Goal: Information Seeking & Learning: Learn about a topic

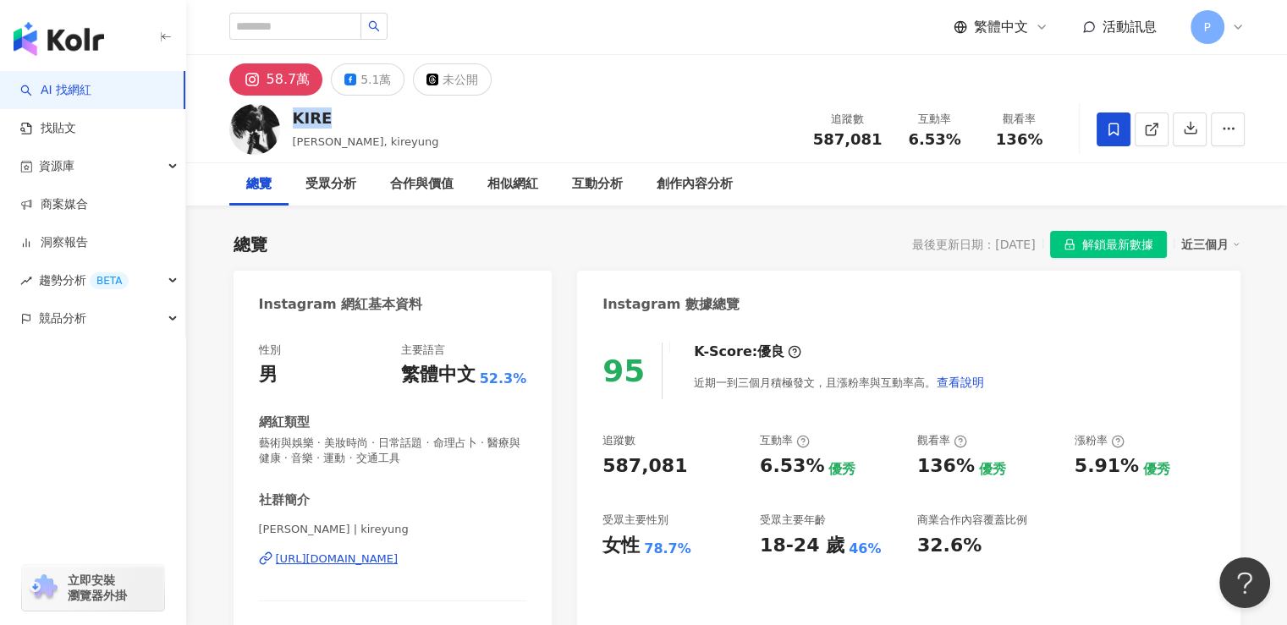
drag, startPoint x: 321, startPoint y: 120, endPoint x: 293, endPoint y: 116, distance: 28.2
click at [293, 116] on div "KIRE" at bounding box center [366, 117] width 146 height 21
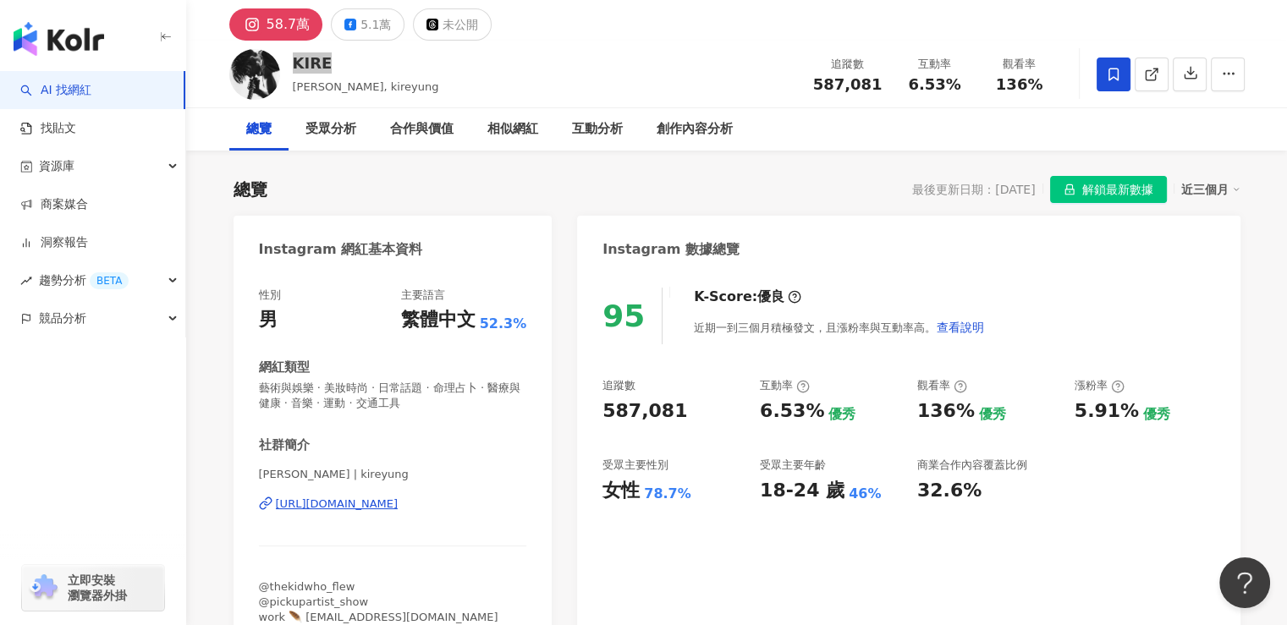
scroll to position [85, 0]
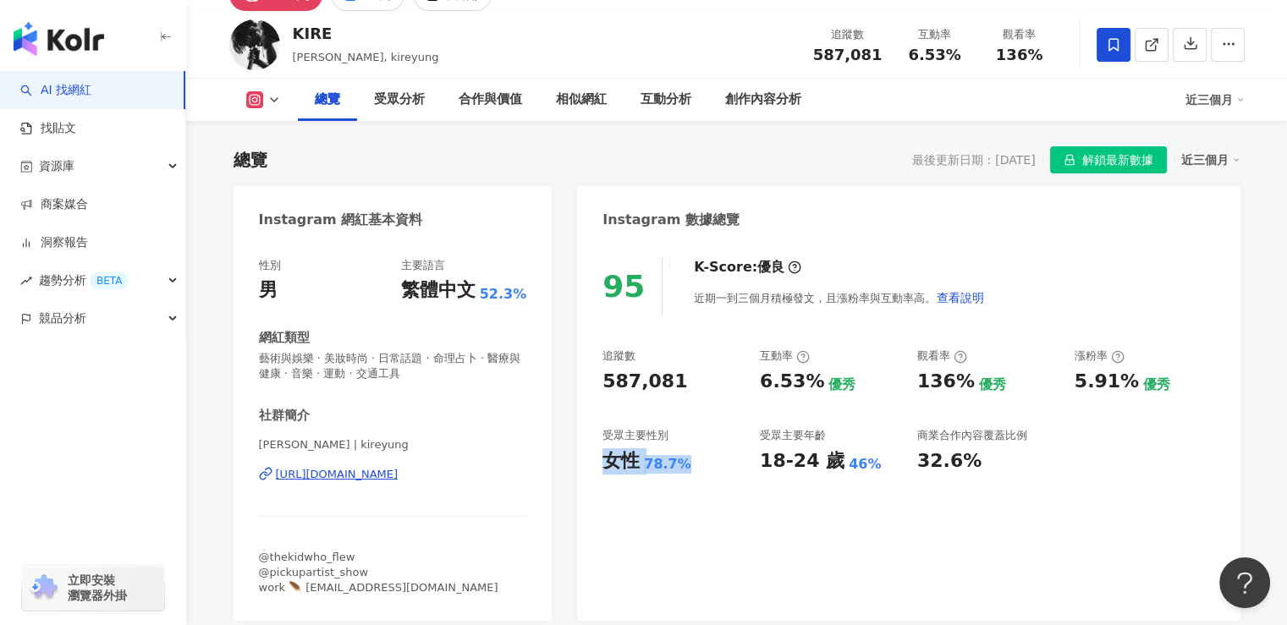
drag, startPoint x: 606, startPoint y: 465, endPoint x: 695, endPoint y: 466, distance: 88.9
click at [695, 466] on div "女性 78.7%" at bounding box center [673, 462] width 140 height 26
copy div "女性 78.7%"
click at [758, 476] on div "95 K-Score : 優良 近期一到三個月積極發文，且漲粉率與互動率高。 查看說明 追蹤數 587,081 互動率 6.53% 優秀 觀看率 136% 優…" at bounding box center [908, 431] width 663 height 380
drag, startPoint x: 758, startPoint y: 468, endPoint x: 867, endPoint y: 471, distance: 108.4
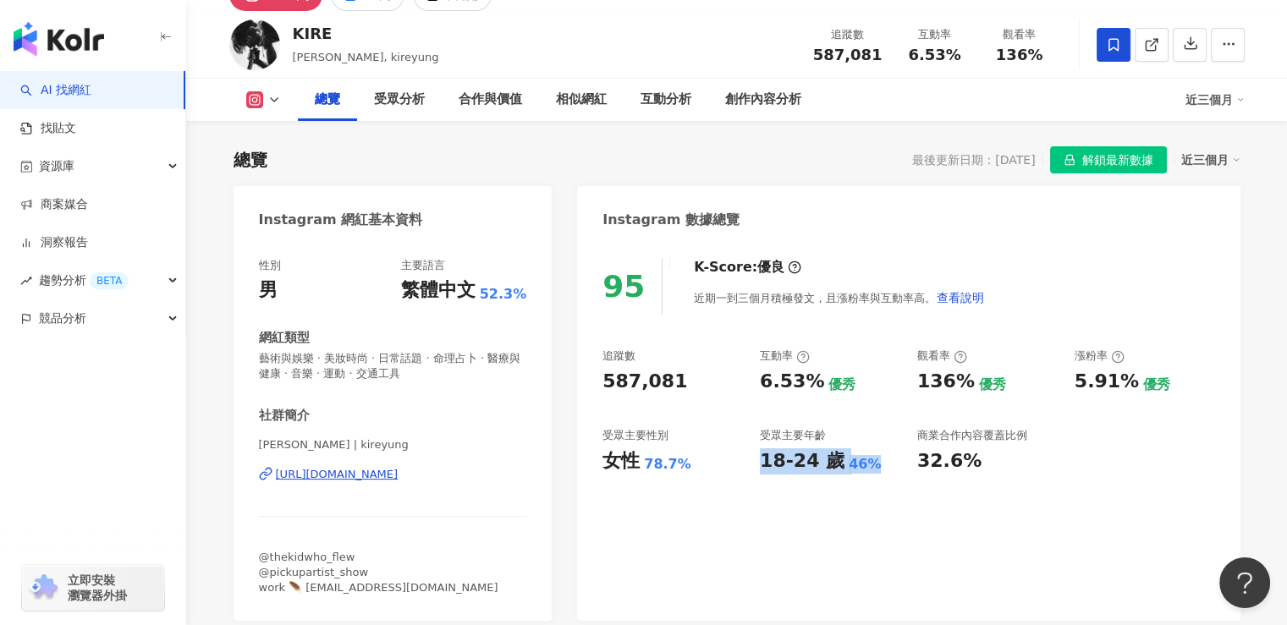
click at [867, 471] on div "追蹤數 587,081 互動率 6.53% 優秀 觀看率 136% 優秀 漲粉率 5.91% 優秀 受眾主要性別 女性 78.7% 受眾主要年齡 18-24 …" at bounding box center [909, 411] width 612 height 125
copy div "18-24 歲 46%"
click at [867, 493] on div "95 K-Score : 優良 近期一到三個月積極發文，且漲粉率與互動率高。 查看說明 追蹤數 587,081 互動率 6.53% 優秀 觀看率 136% 優…" at bounding box center [908, 431] width 663 height 380
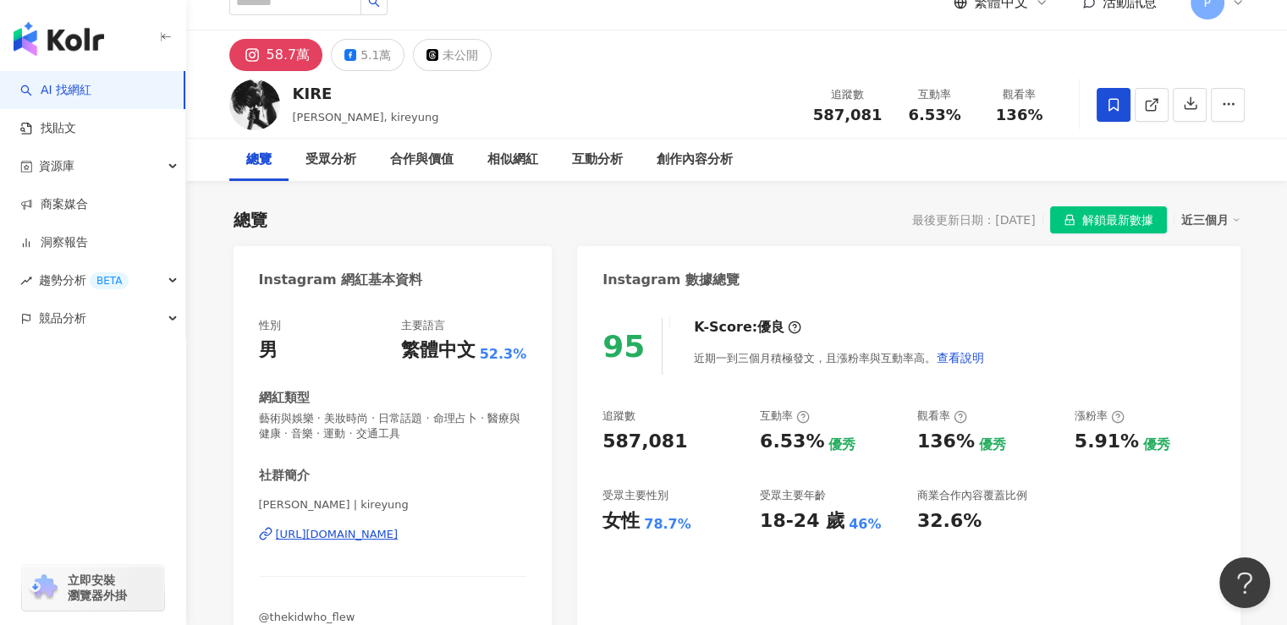
scroll to position [0, 0]
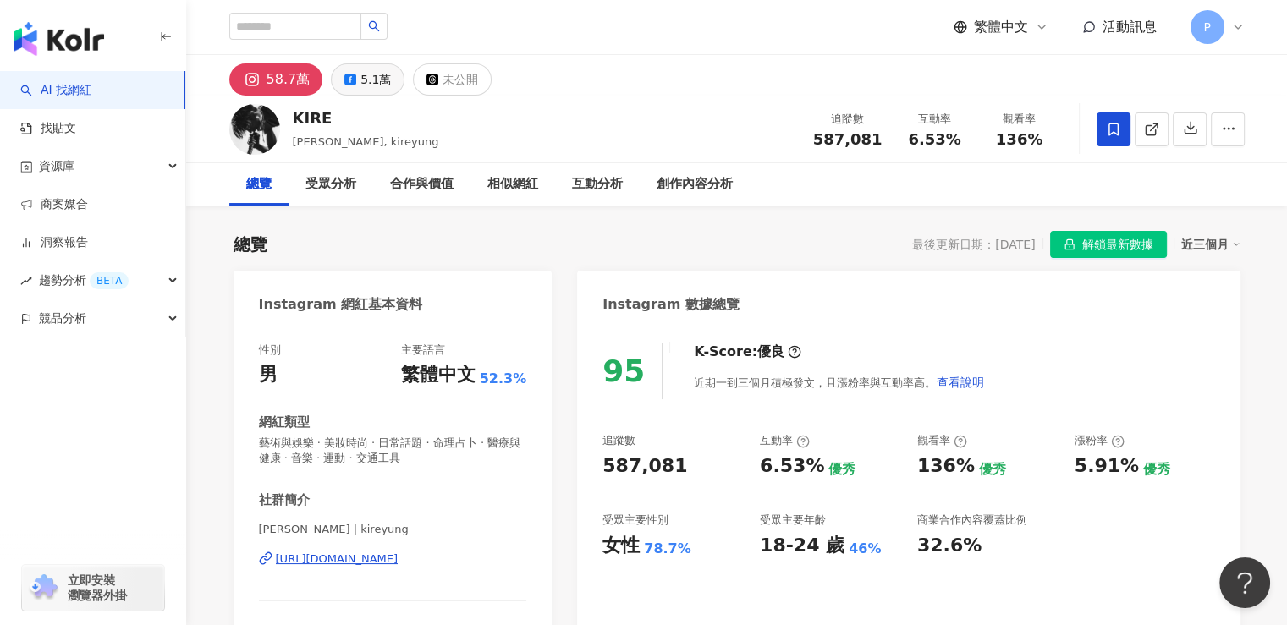
click at [373, 91] on div "5.1萬" at bounding box center [376, 80] width 30 height 24
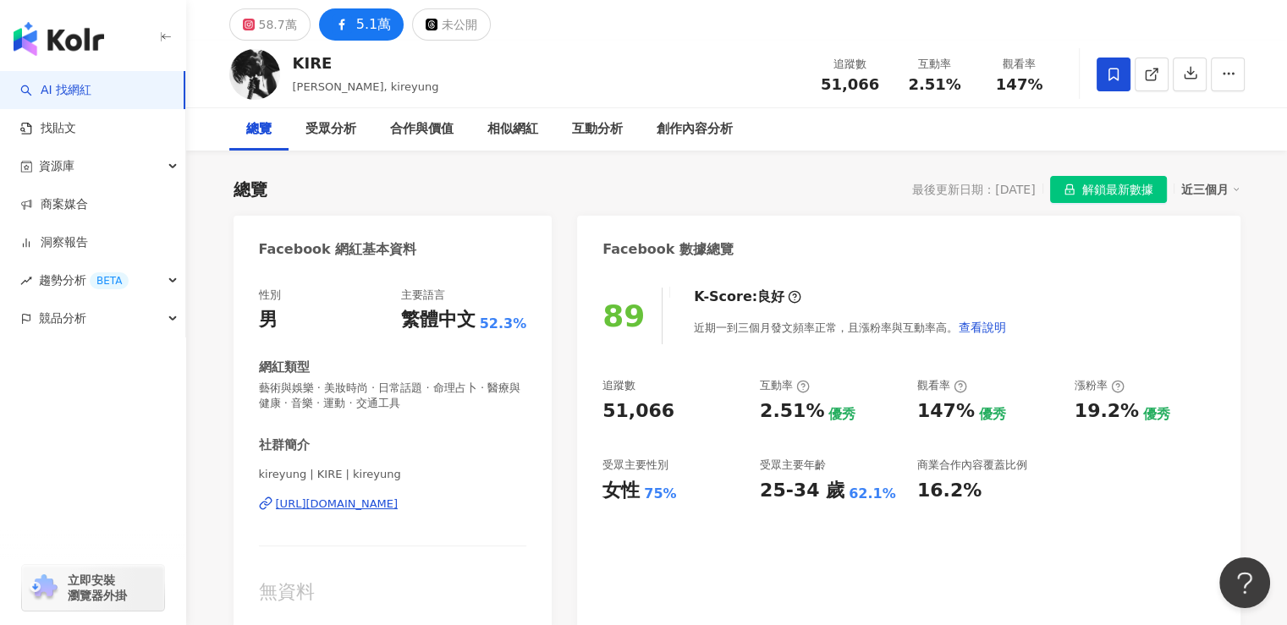
scroll to position [85, 0]
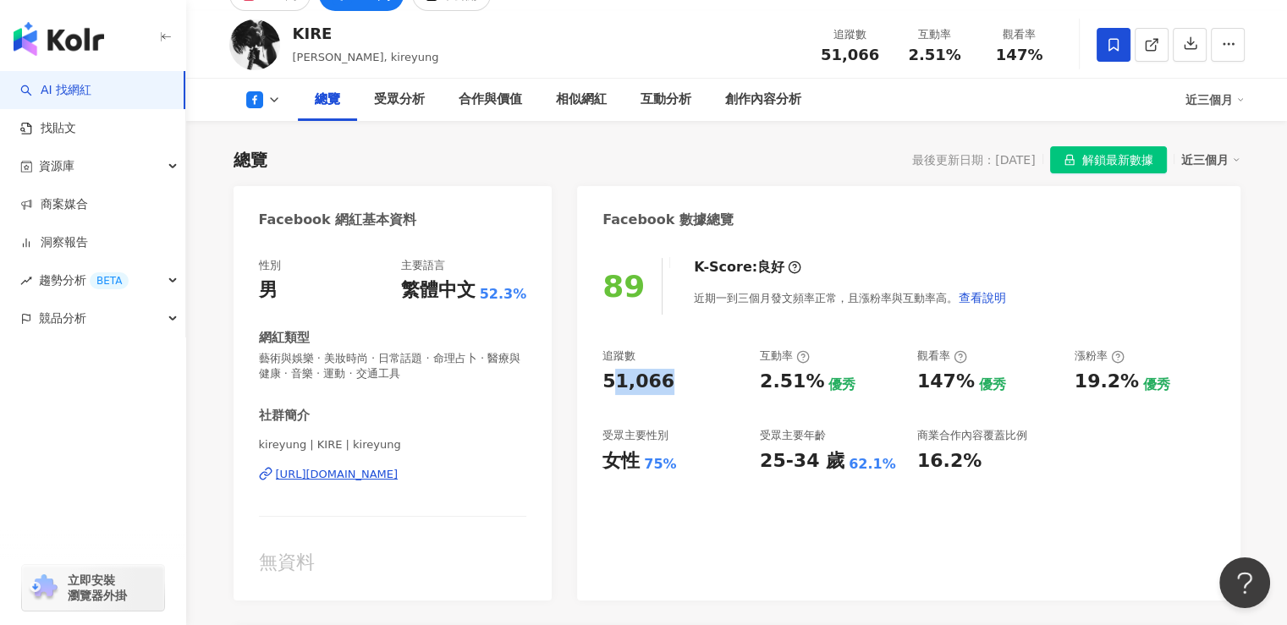
drag, startPoint x: 683, startPoint y: 388, endPoint x: 608, endPoint y: 388, distance: 74.5
click at [608, 388] on div "51,066" at bounding box center [673, 382] width 140 height 26
drag, startPoint x: 605, startPoint y: 394, endPoint x: 677, endPoint y: 390, distance: 72.1
click at [677, 390] on div "追蹤數 51,066" at bounding box center [673, 372] width 140 height 46
copy div "51,066"
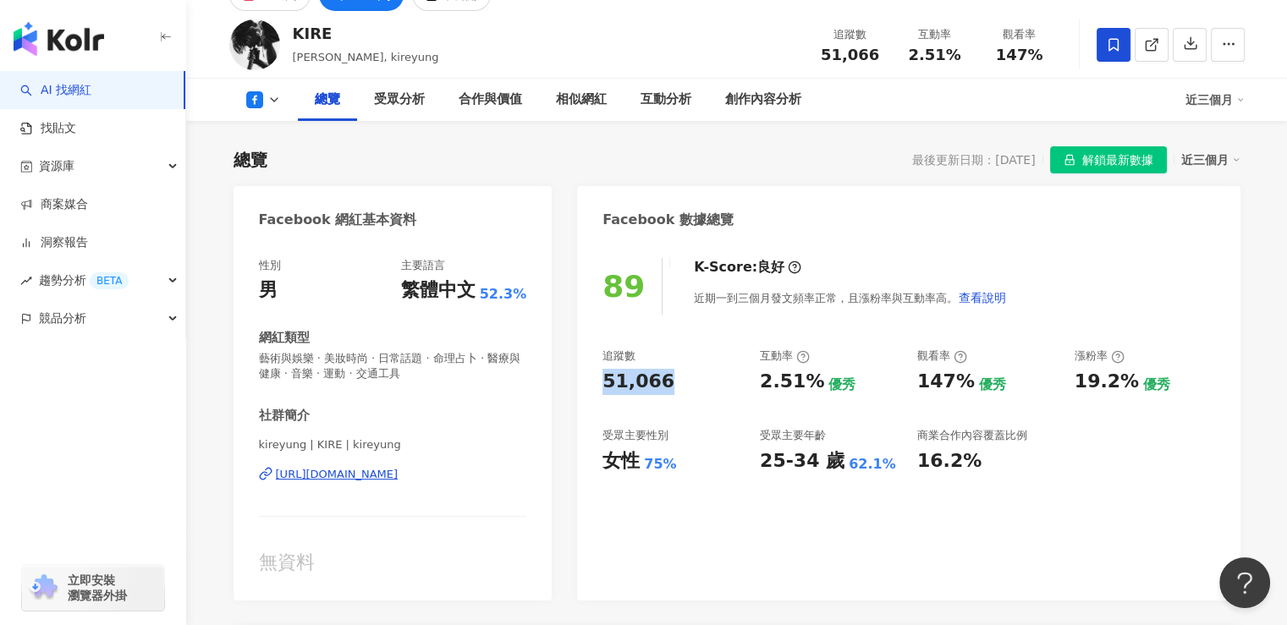
click at [750, 453] on div "追蹤數 51,066 互動率 2.51% 優秀 觀看率 147% 優秀 漲粉率 19.2% 優秀 受眾主要性別 女性 75% 受眾主要年齡 25-34 歲 6…" at bounding box center [909, 411] width 612 height 125
drag, startPoint x: 602, startPoint y: 460, endPoint x: 681, endPoint y: 468, distance: 80.0
click at [681, 468] on div "89 K-Score : 良好 近期一到三個月發文頻率正常，且漲粉率與互動率高。 查看說明 追蹤數 51,066 互動率 2.51% 優秀 觀看率 147% …" at bounding box center [908, 421] width 663 height 360
copy div "女性 75%"
drag, startPoint x: 736, startPoint y: 461, endPoint x: 748, endPoint y: 463, distance: 12.0
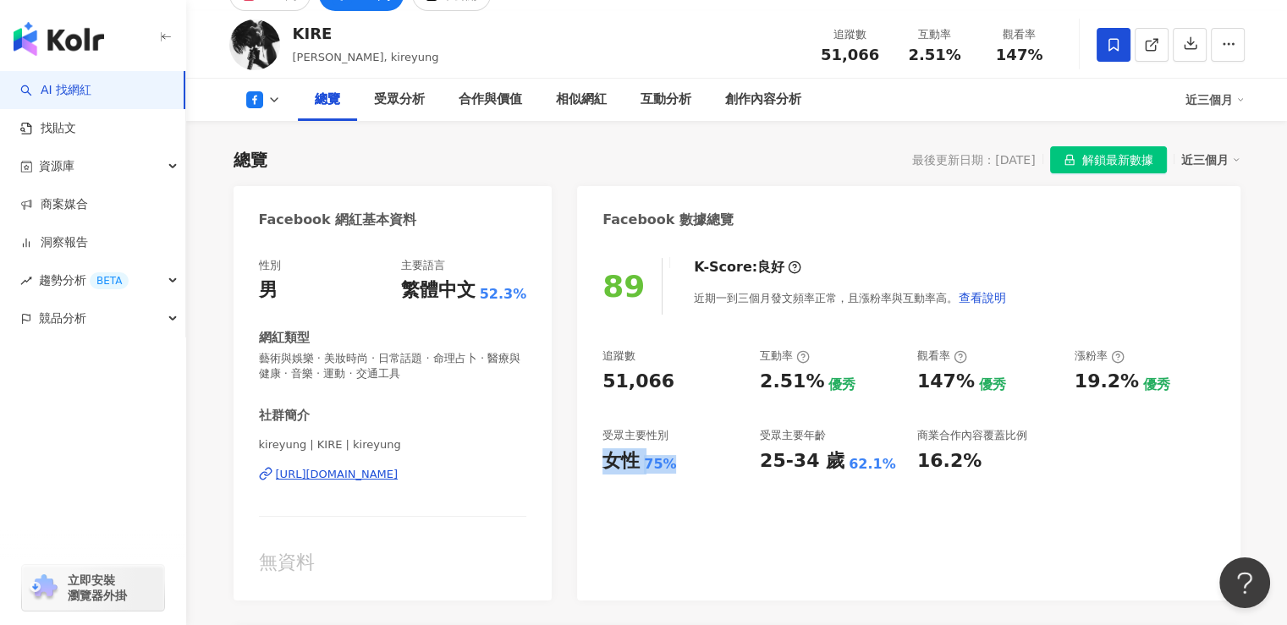
click at [736, 461] on div "女性 75%" at bounding box center [673, 462] width 140 height 26
drag, startPoint x: 753, startPoint y: 465, endPoint x: 888, endPoint y: 466, distance: 134.6
click at [888, 466] on div "追蹤數 51,066 互動率 2.51% 優秀 觀看率 147% 優秀 漲粉率 19.2% 優秀 受眾主要性別 女性 75% 受眾主要年齡 25-34 歲 6…" at bounding box center [909, 411] width 612 height 125
copy div "25-34 歲 62.1%"
click at [724, 536] on div "89 K-Score : 良好 近期一到三個月發文頻率正常，且漲粉率與互動率高。 查看說明 追蹤數 51,066 互動率 2.51% 優秀 觀看率 147% …" at bounding box center [908, 421] width 663 height 360
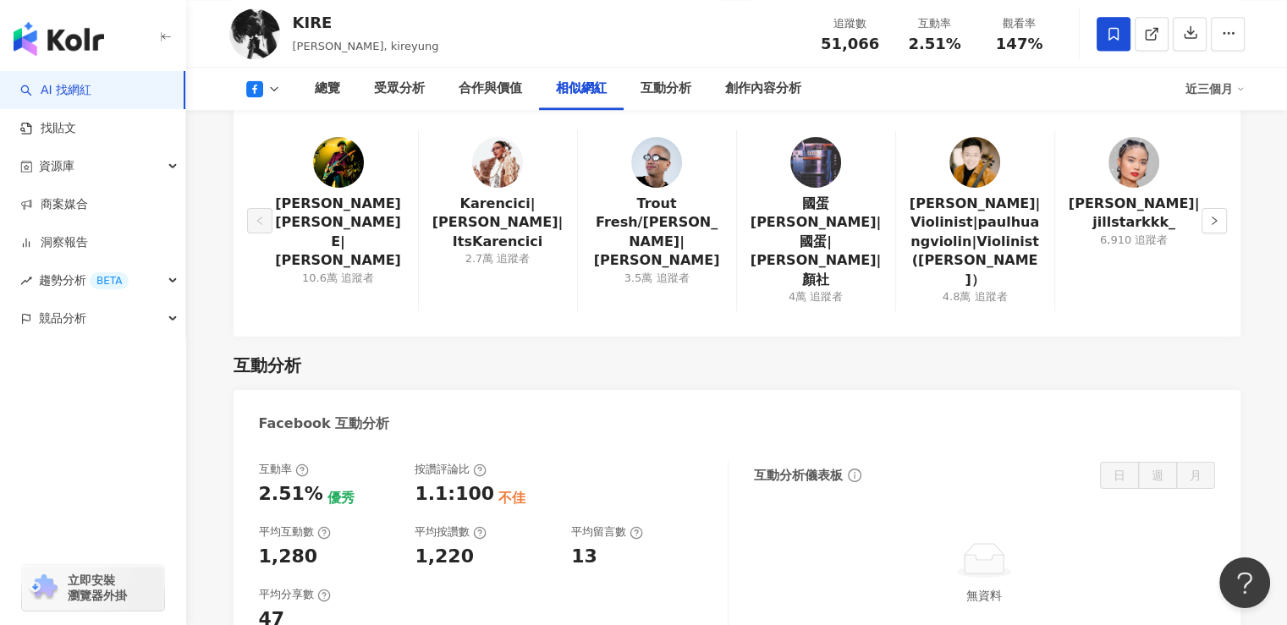
scroll to position [2454, 0]
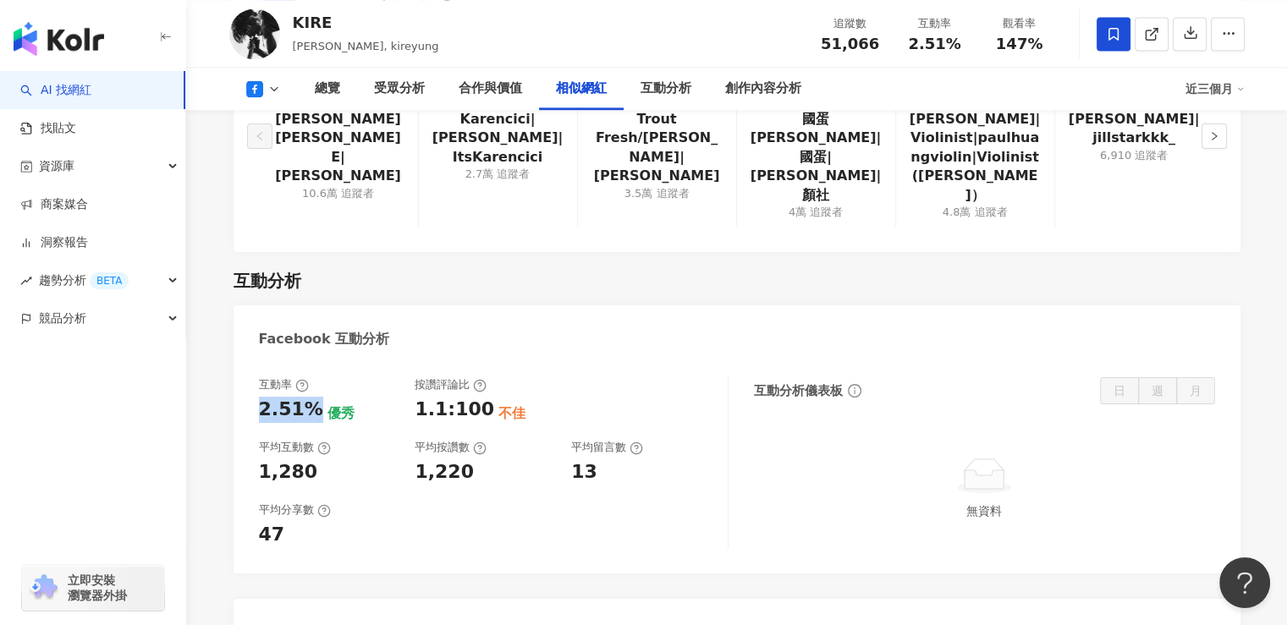
drag, startPoint x: 254, startPoint y: 397, endPoint x: 314, endPoint y: 397, distance: 60.1
click at [314, 397] on div "互動率 2.51% 優秀 按讚評論比 1.1:100 不佳 平均互動數 1,280 平均按讚數 1,220 平均留言數 13 平均分享數 47 互動分析儀表板…" at bounding box center [737, 467] width 1007 height 213
copy div "2.51%"
drag, startPoint x: 427, startPoint y: 438, endPoint x: 361, endPoint y: 442, distance: 65.3
click at [427, 440] on div "平均按讚數 1,220" at bounding box center [485, 463] width 140 height 46
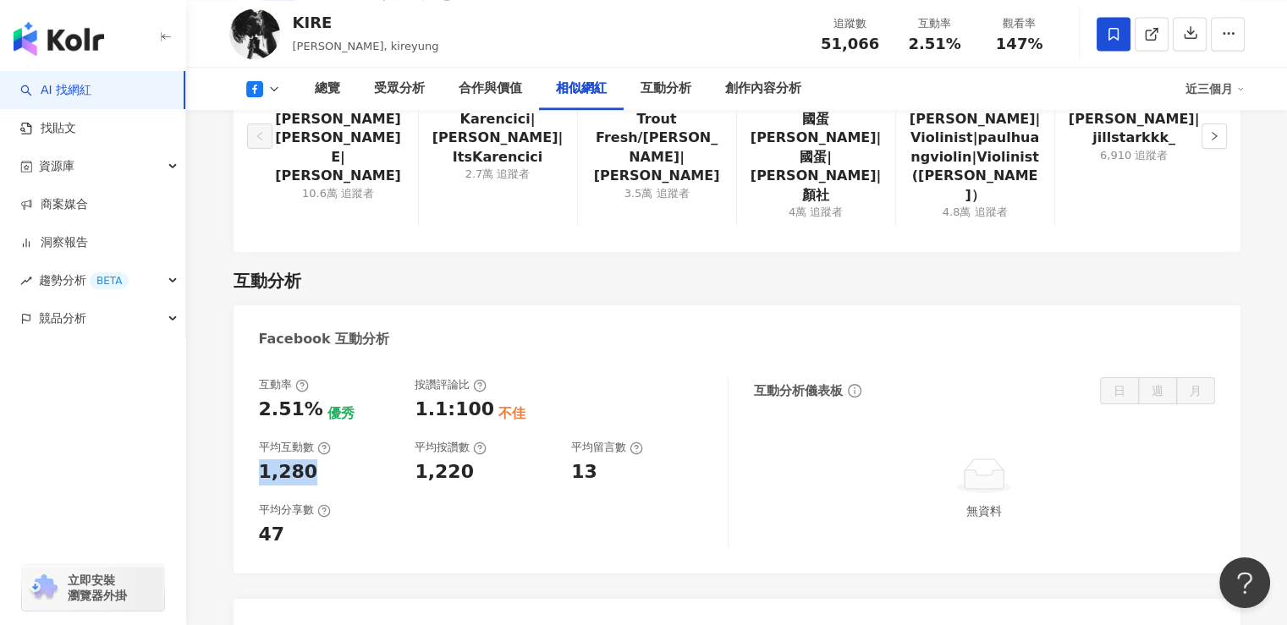
drag, startPoint x: 300, startPoint y: 456, endPoint x: 262, endPoint y: 455, distance: 38.1
click at [262, 460] on div "1,280" at bounding box center [329, 473] width 140 height 26
copy div "1,280"
click at [475, 536] on div "互動率 2.51% 優秀 按讚評論比 1.1:100 不佳 平均互動數 1,280 平均按讚數 1,220 平均留言數 13 平均分享數 47 互動分析儀表板…" at bounding box center [737, 467] width 1007 height 213
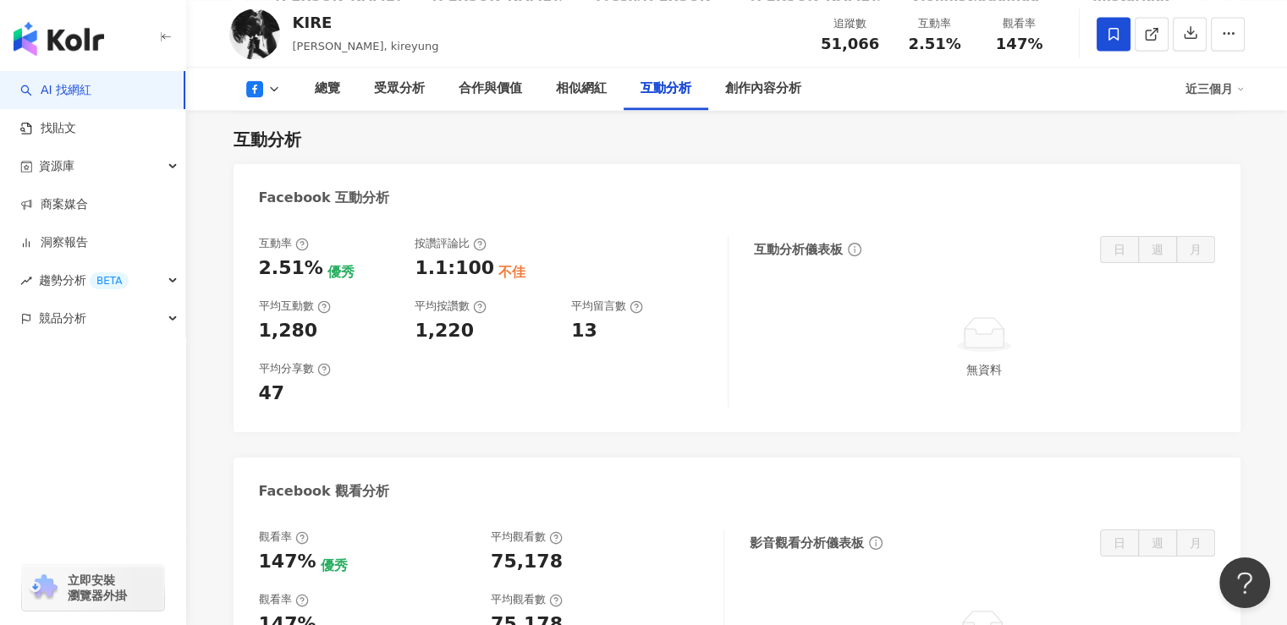
scroll to position [2708, 0]
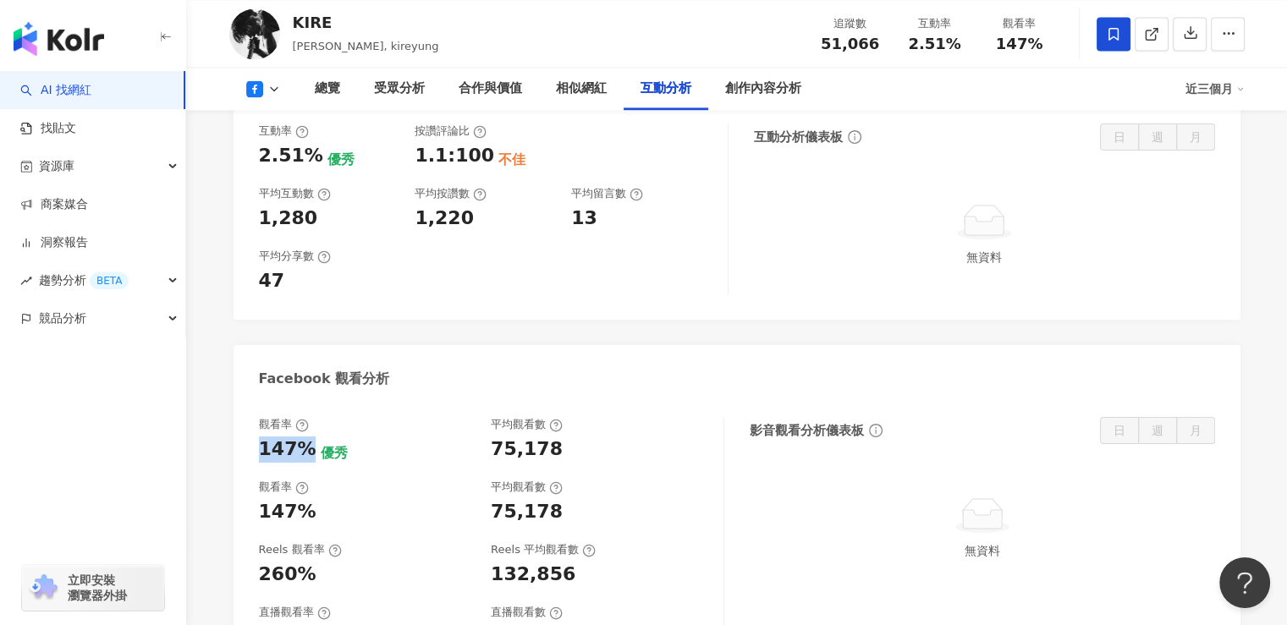
drag, startPoint x: 257, startPoint y: 434, endPoint x: 308, endPoint y: 438, distance: 50.9
click at [308, 438] on div "觀看率 147% 優秀 平均觀看數 75,178 觀看率 147% 平均觀看數 75,178 Reels 觀看率 260% Reels 平均觀看數 132,8…" at bounding box center [737, 538] width 1007 height 276
copy div "147%"
drag, startPoint x: 345, startPoint y: 508, endPoint x: 370, endPoint y: 508, distance: 24.5
click at [345, 508] on div "147%" at bounding box center [367, 512] width 216 height 26
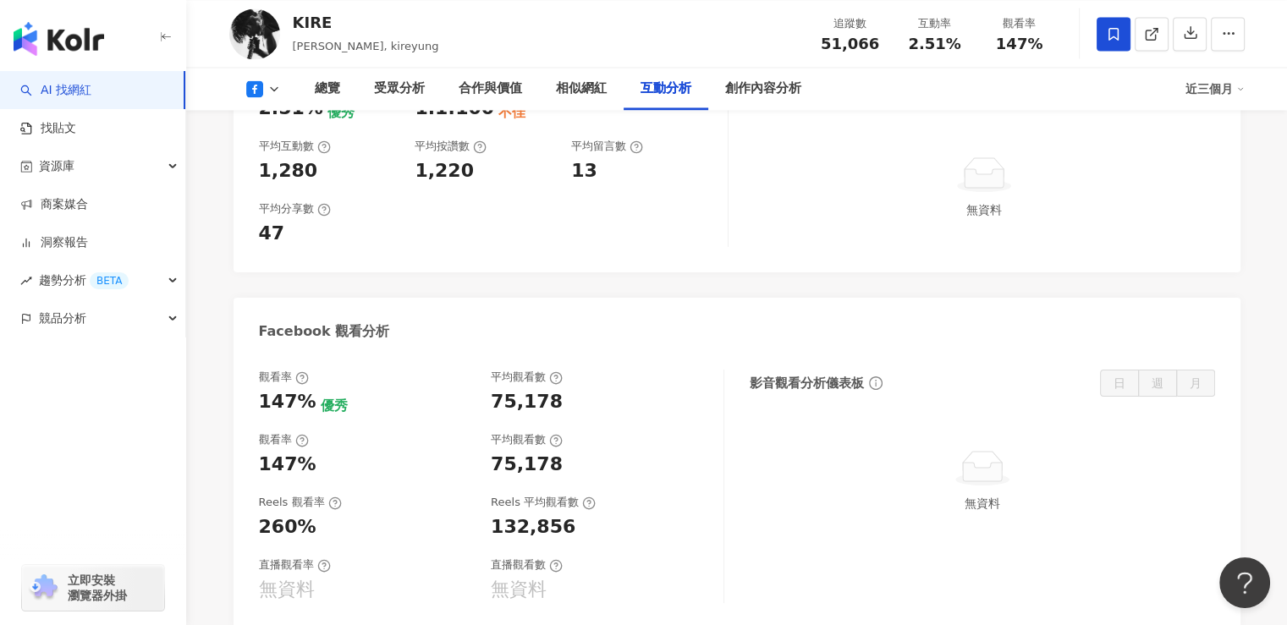
scroll to position [2793, 0]
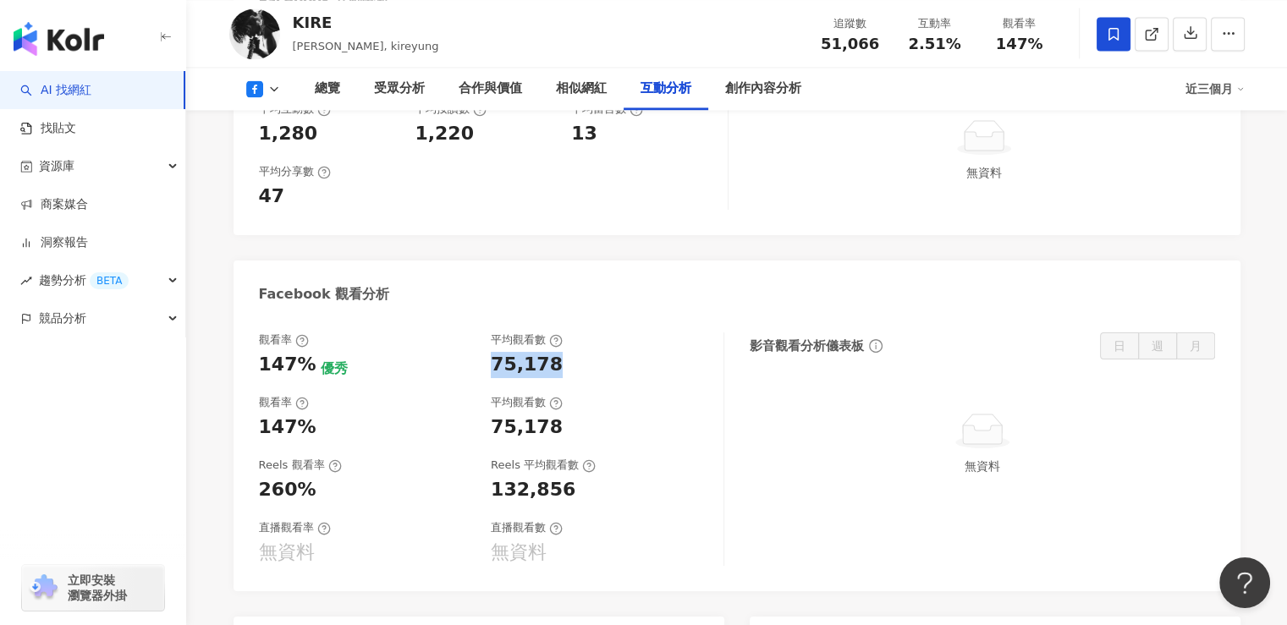
drag, startPoint x: 487, startPoint y: 346, endPoint x: 550, endPoint y: 346, distance: 62.6
click at [550, 346] on div "觀看率 147% 優秀 平均觀看數 75,178" at bounding box center [483, 356] width 448 height 46
copy div "75,178"
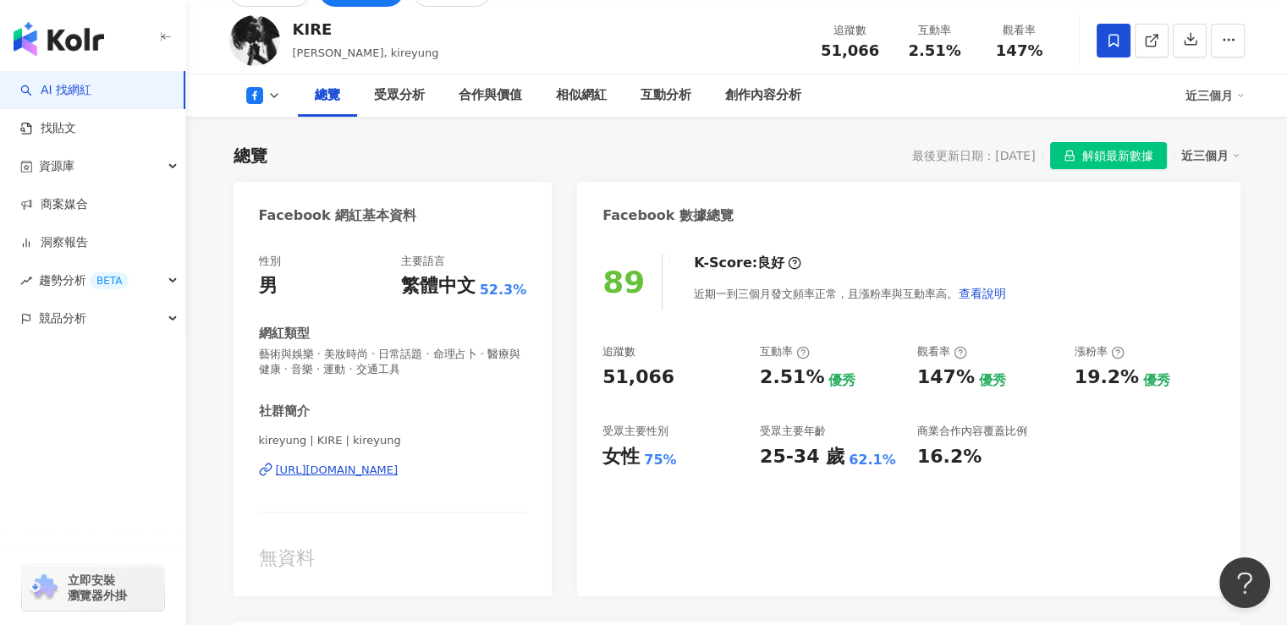
scroll to position [0, 0]
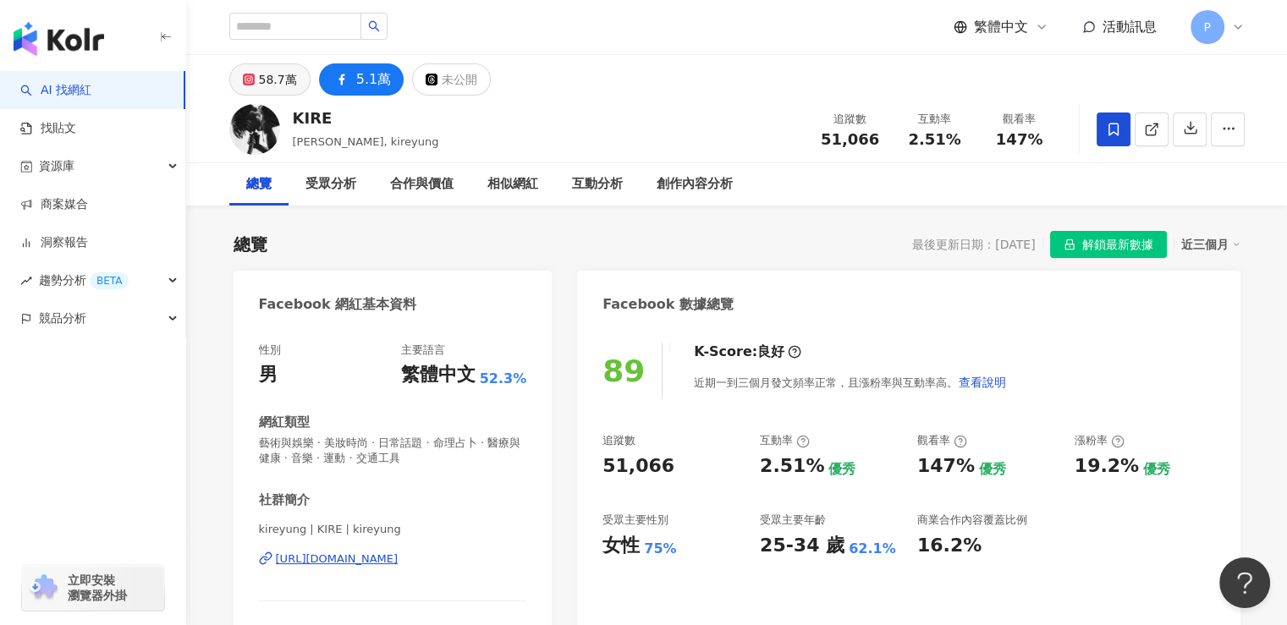
click at [266, 82] on div "58.7萬" at bounding box center [278, 80] width 38 height 24
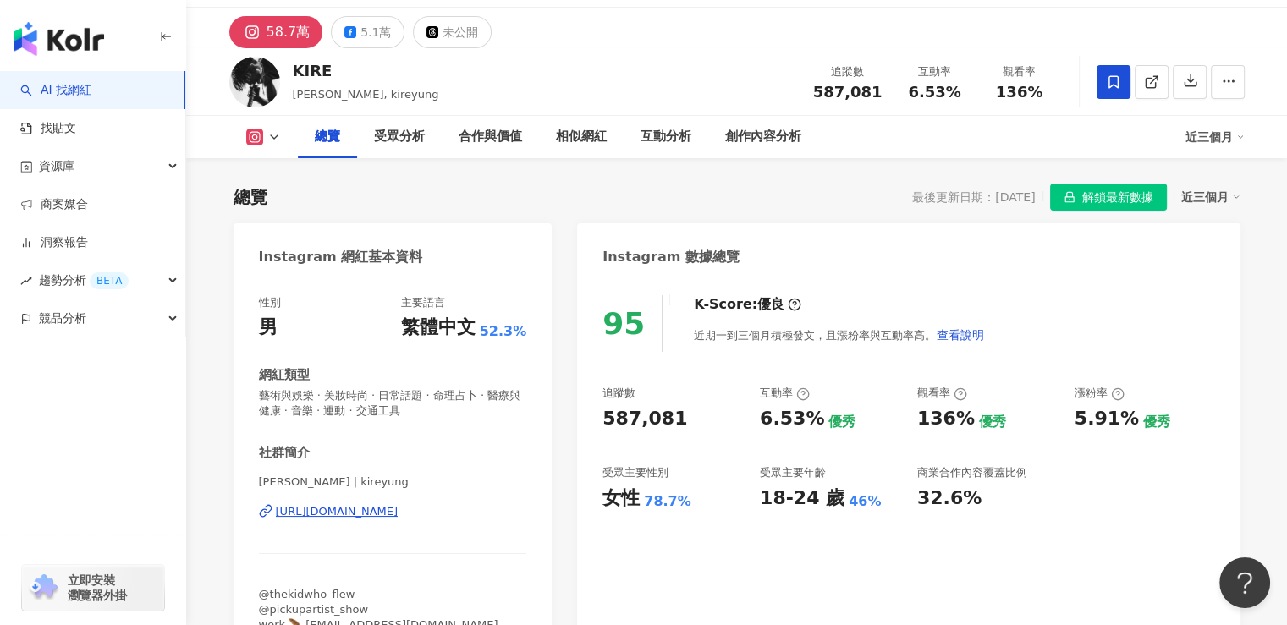
scroll to position [85, 0]
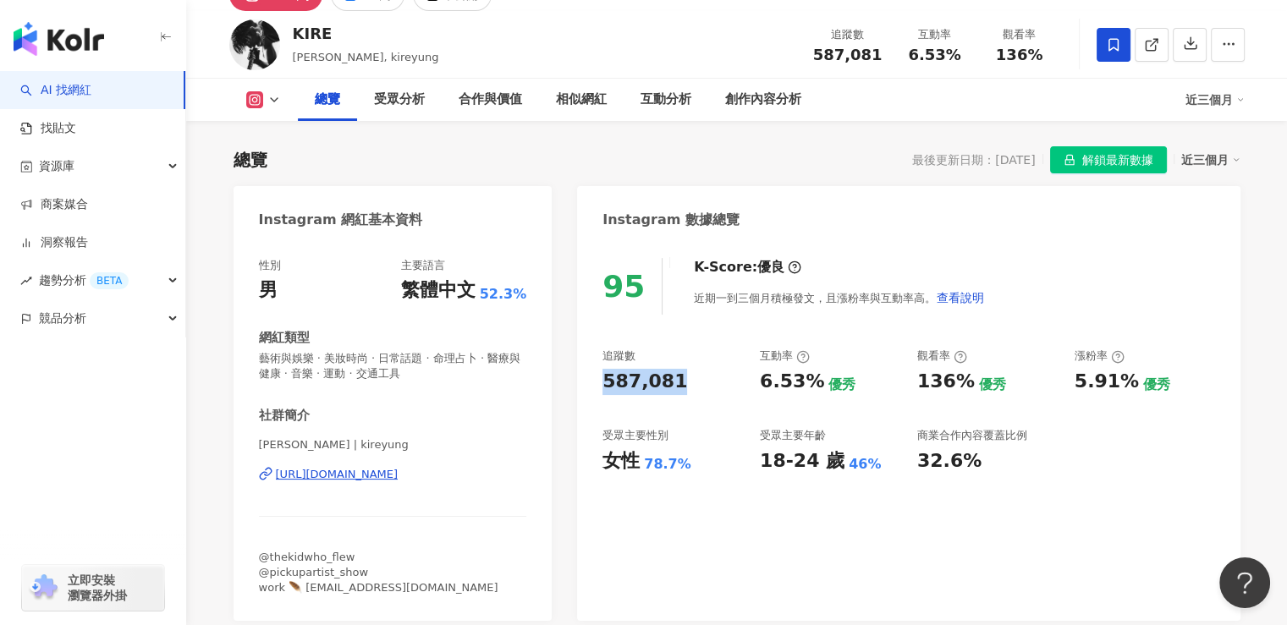
drag, startPoint x: 697, startPoint y: 390, endPoint x: 586, endPoint y: 382, distance: 111.2
click at [586, 382] on div "95 K-Score : 優良 近期一到三個月積極發文，且漲粉率與互動率高。 查看說明 追蹤數 587,081 互動率 6.53% 優秀 觀看率 136% 優…" at bounding box center [908, 431] width 663 height 380
click at [674, 490] on div "95 K-Score : 優良 近期一到三個月積極發文，且漲粉率與互動率高。 查看說明 追蹤數 587,081 互動率 6.53% 優秀 觀看率 136% 優…" at bounding box center [908, 431] width 663 height 380
drag, startPoint x: 604, startPoint y: 471, endPoint x: 700, endPoint y: 470, distance: 95.6
click at [700, 470] on div "女性 78.7%" at bounding box center [673, 462] width 140 height 26
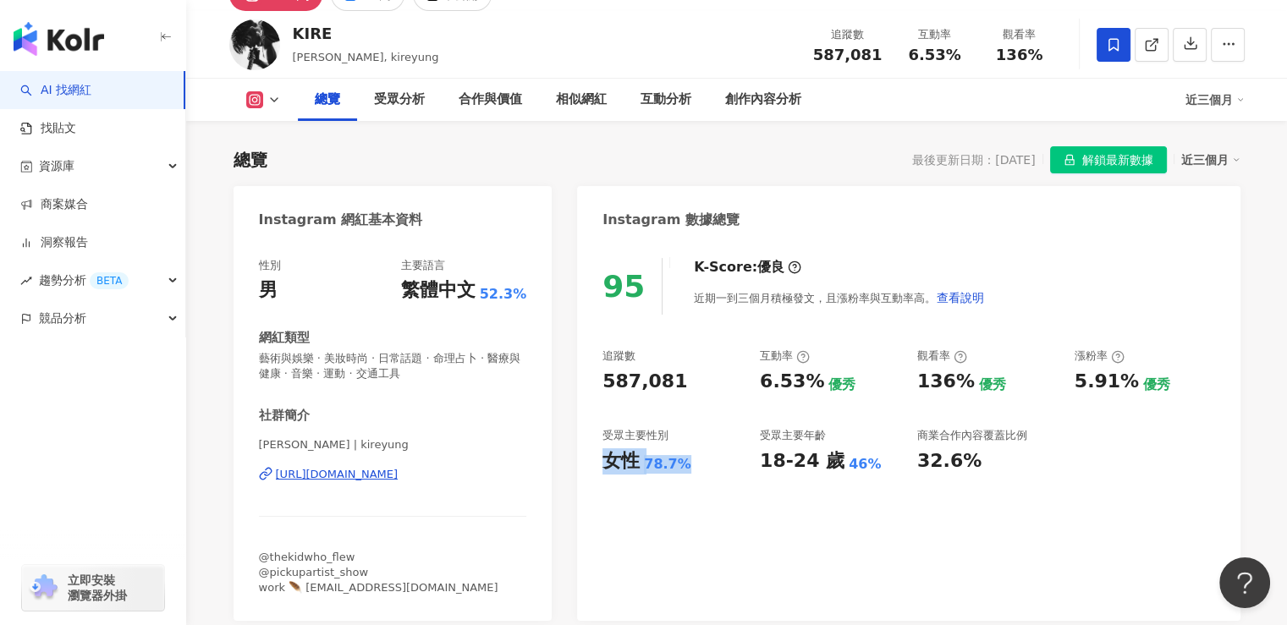
copy div "女性 78.7%"
click at [779, 487] on div "95 K-Score : 優良 近期一到三個月積極發文，且漲粉率與互動率高。 查看說明 追蹤數 587,081 互動率 6.53% 優秀 觀看率 136% 優…" at bounding box center [908, 431] width 663 height 380
drag, startPoint x: 752, startPoint y: 467, endPoint x: 852, endPoint y: 468, distance: 99.9
click at [852, 468] on div "追蹤數 587,081 互動率 6.53% 優秀 觀看率 136% 優秀 漲粉率 5.91% 優秀 受眾主要性別 女性 78.7% 受眾主要年齡 18-24 …" at bounding box center [909, 411] width 612 height 125
drag, startPoint x: 867, startPoint y: 469, endPoint x: 768, endPoint y: 467, distance: 99.9
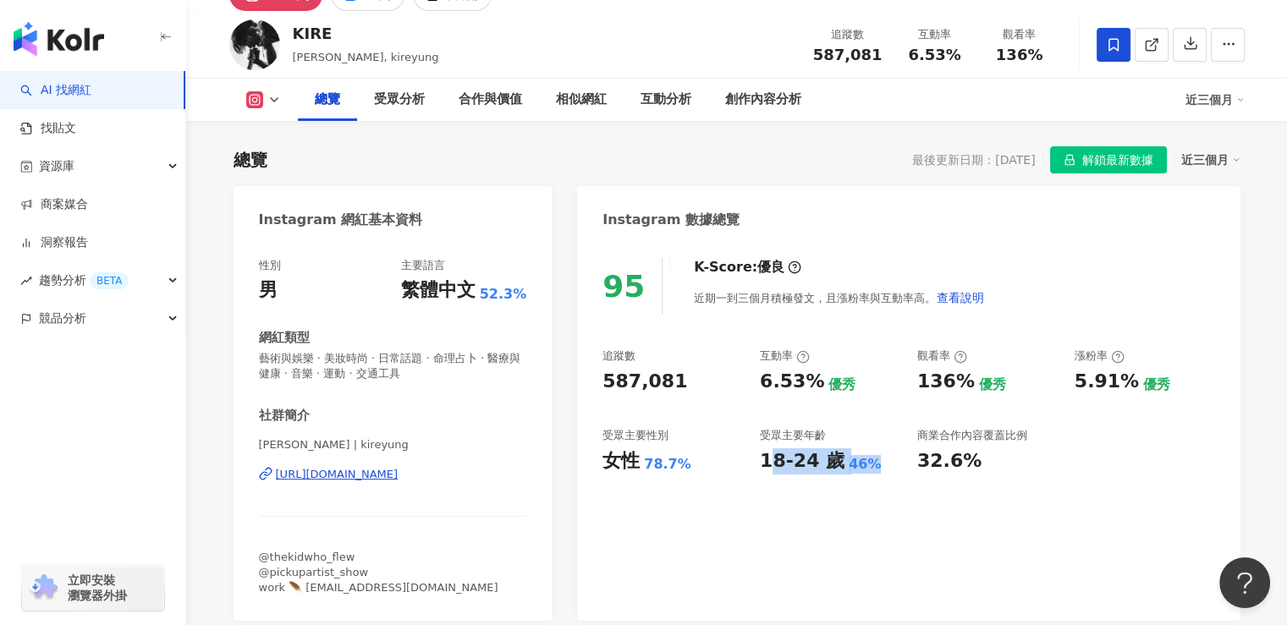
click at [768, 467] on div "18-24 歲 46%" at bounding box center [830, 462] width 140 height 26
click at [763, 468] on div "18-24 歲" at bounding box center [802, 462] width 85 height 26
drag, startPoint x: 759, startPoint y: 467, endPoint x: 873, endPoint y: 475, distance: 113.7
click at [873, 475] on div "95 K-Score : 優良 近期一到三個月積極發文，且漲粉率與互動率高。 查看說明 追蹤數 587,081 互動率 6.53% 優秀 觀看率 136% 優…" at bounding box center [908, 431] width 663 height 380
click at [801, 501] on div "95 K-Score : 優良 近期一到三個月積極發文，且漲粉率與互動率高。 查看說明 追蹤數 587,081 互動率 6.53% 優秀 觀看率 136% 優…" at bounding box center [908, 431] width 663 height 380
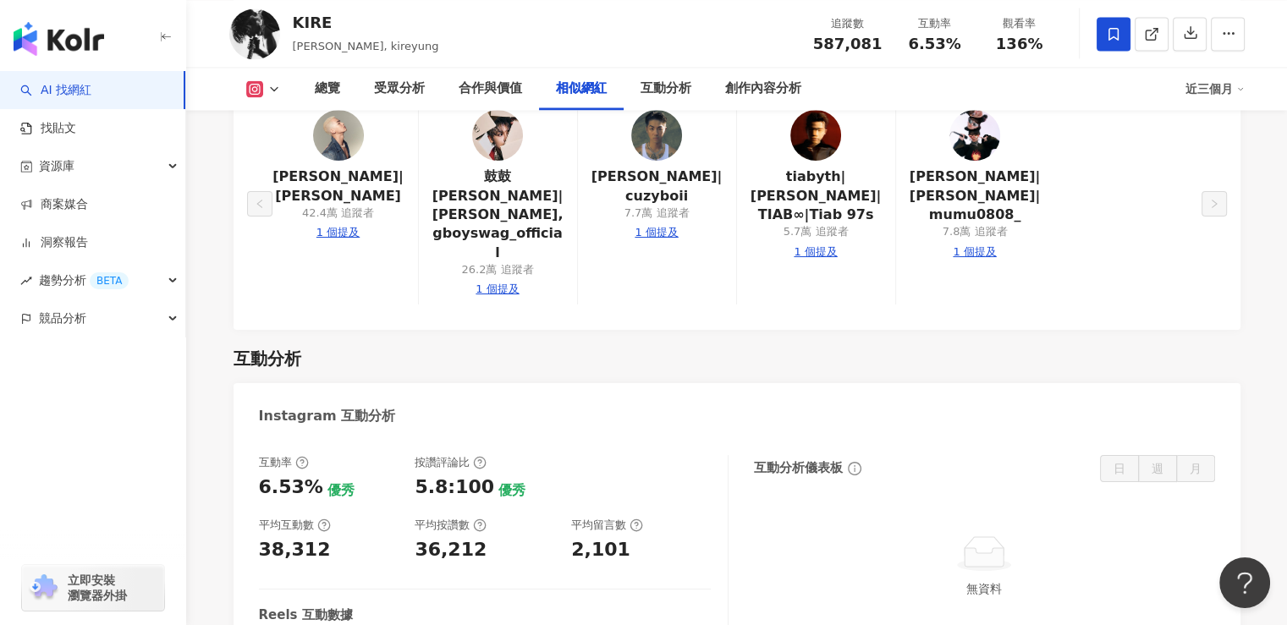
scroll to position [3131, 0]
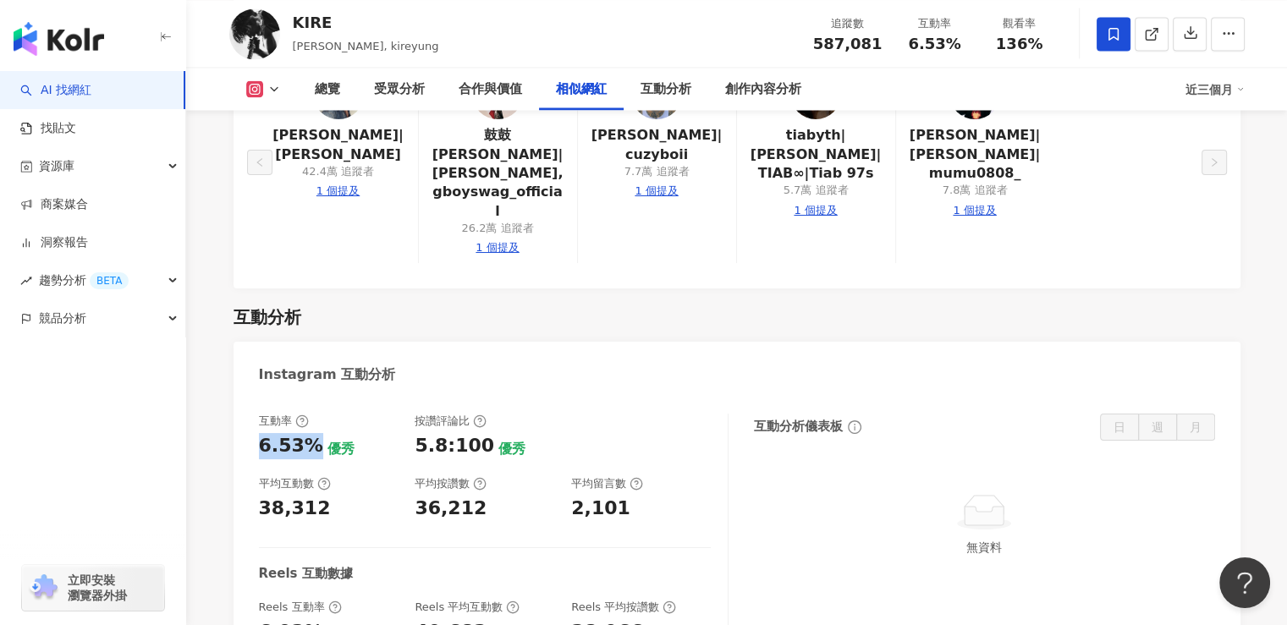
drag, startPoint x: 261, startPoint y: 370, endPoint x: 312, endPoint y: 370, distance: 51.6
click at [312, 433] on div "6.53%" at bounding box center [291, 446] width 64 height 26
drag, startPoint x: 403, startPoint y: 395, endPoint x: 391, endPoint y: 392, distance: 12.3
click at [403, 414] on div "互動率 6.53% 優秀 按讚評論比 5.8:100 優秀 平均互動數 38,312 平均按讚數 36,212 平均留言數 2,101" at bounding box center [485, 468] width 452 height 108
drag, startPoint x: 257, startPoint y: 432, endPoint x: 332, endPoint y: 431, distance: 74.5
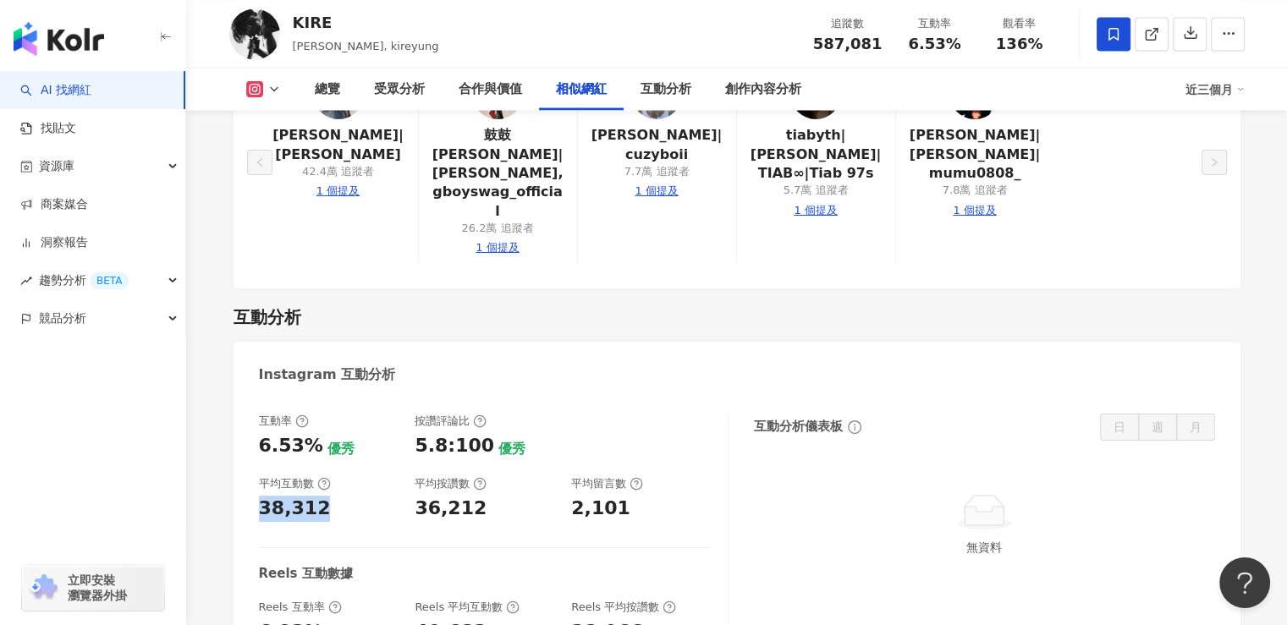
click at [332, 496] on div "38,312" at bounding box center [329, 509] width 140 height 26
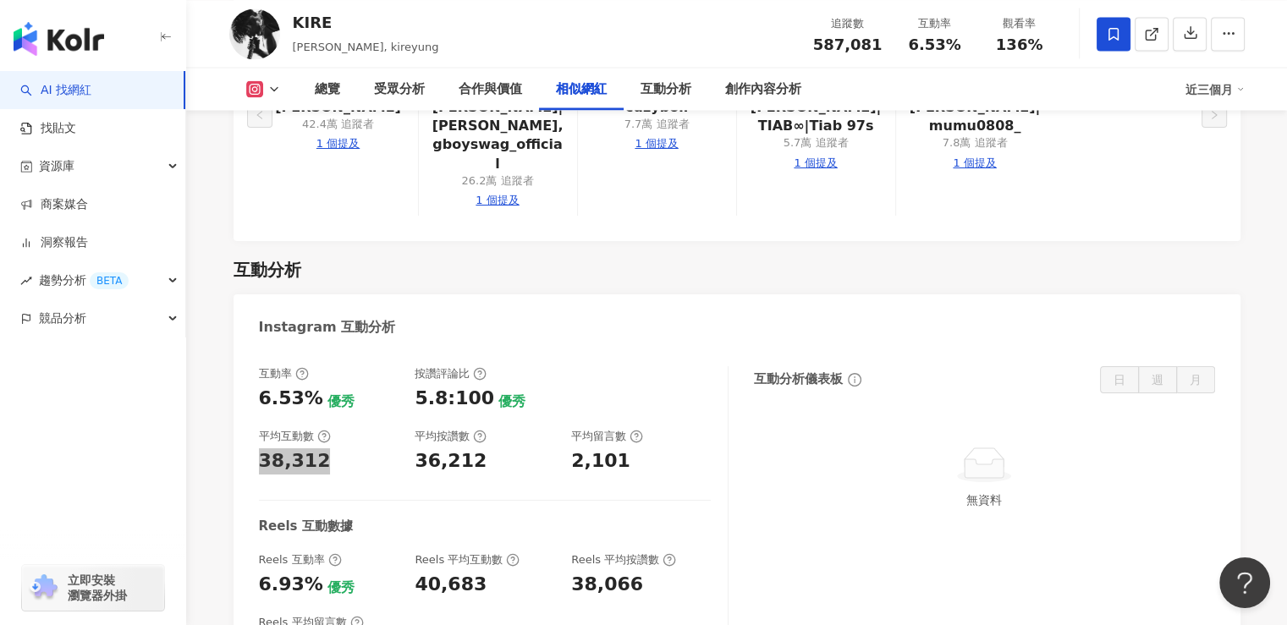
scroll to position [3216, 0]
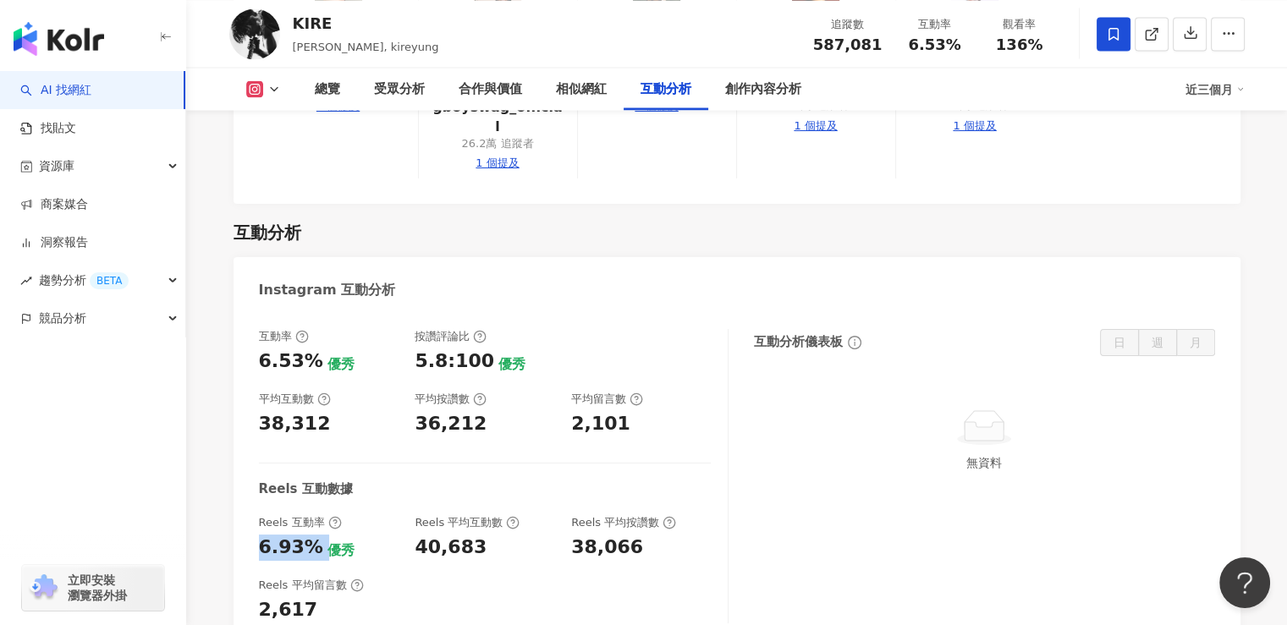
drag, startPoint x: 250, startPoint y: 465, endPoint x: 322, endPoint y: 471, distance: 71.3
click at [322, 471] on div "互動率 6.53% 優秀 按讚評論比 5.8:100 優秀 平均互動數 38,312 平均按讚數 36,212 平均留言數 2,101 Reels 互動數據 …" at bounding box center [737, 480] width 1007 height 337
drag, startPoint x: 403, startPoint y: 471, endPoint x: 495, endPoint y: 471, distance: 92.2
click at [495, 515] on div "Reels 互動率 6.93% 優秀 Reels 平均互動數 40,683 Reels 平均按讚數 38,066" at bounding box center [485, 538] width 452 height 46
click at [498, 535] on div "40,683" at bounding box center [485, 548] width 140 height 26
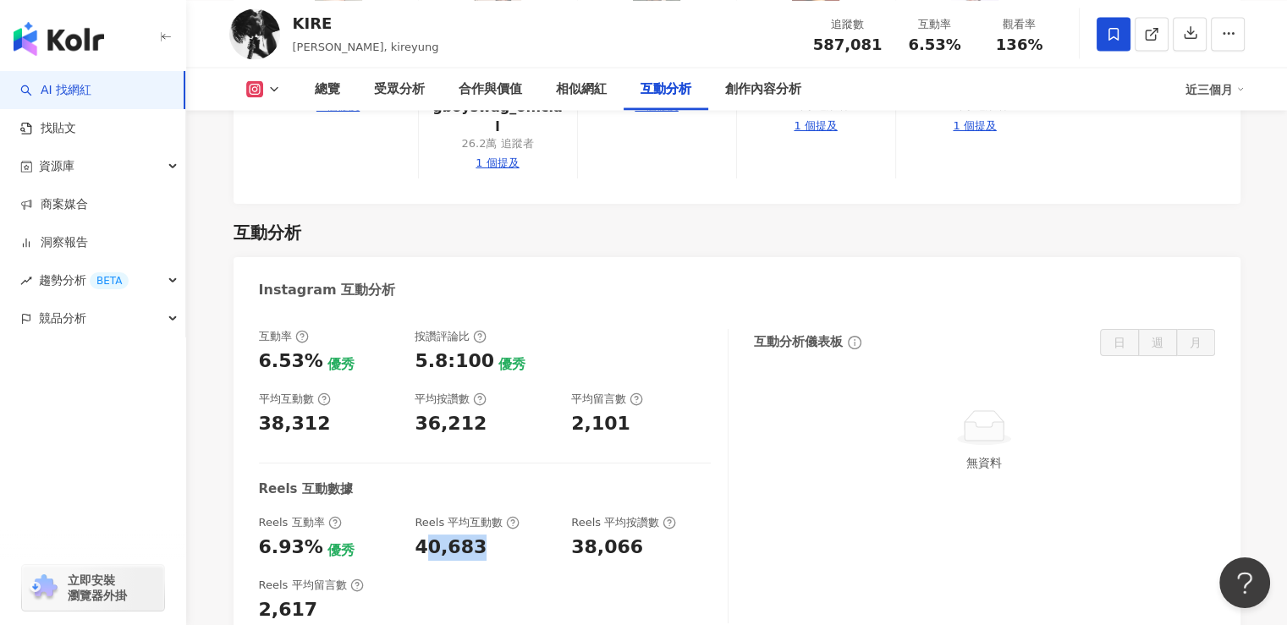
drag, startPoint x: 485, startPoint y: 470, endPoint x: 420, endPoint y: 469, distance: 65.2
click at [420, 535] on div "40,683" at bounding box center [485, 548] width 140 height 26
drag, startPoint x: 410, startPoint y: 471, endPoint x: 471, endPoint y: 470, distance: 61.0
click at [471, 515] on div "Reels 互動率 6.93% 優秀 Reels 平均互動數 40,683 Reels 平均按讚數 38,066" at bounding box center [485, 538] width 452 height 46
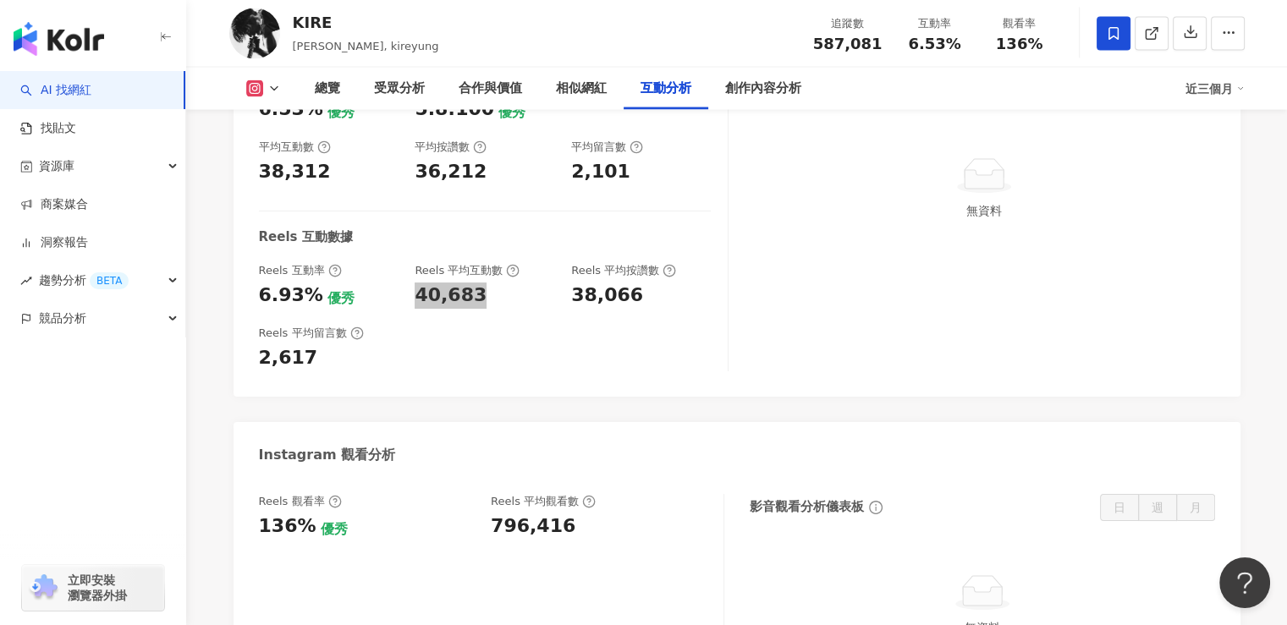
scroll to position [3470, 0]
click at [363, 512] on div "136% 優秀" at bounding box center [367, 525] width 216 height 26
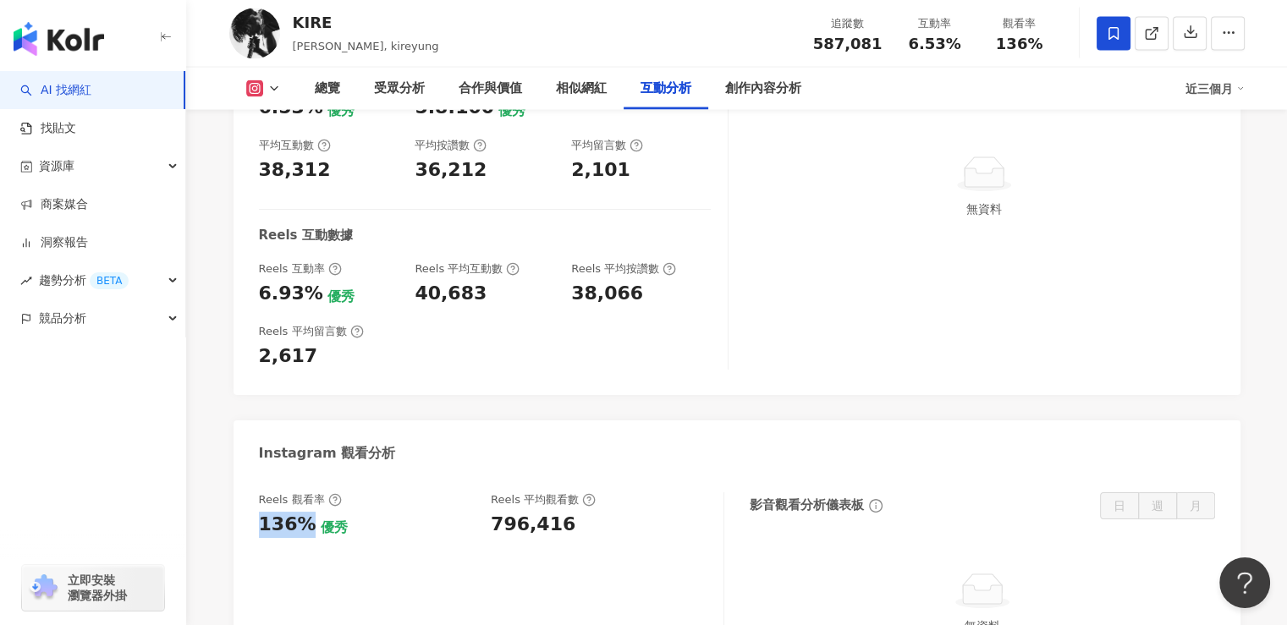
drag, startPoint x: 255, startPoint y: 448, endPoint x: 307, endPoint y: 446, distance: 52.5
click at [307, 476] on div "Reels 觀看率 136% 優秀 [PERSON_NAME] 平均觀看數 796,416 影音觀看分析儀表板 日 週 月 無資料" at bounding box center [737, 582] width 1007 height 212
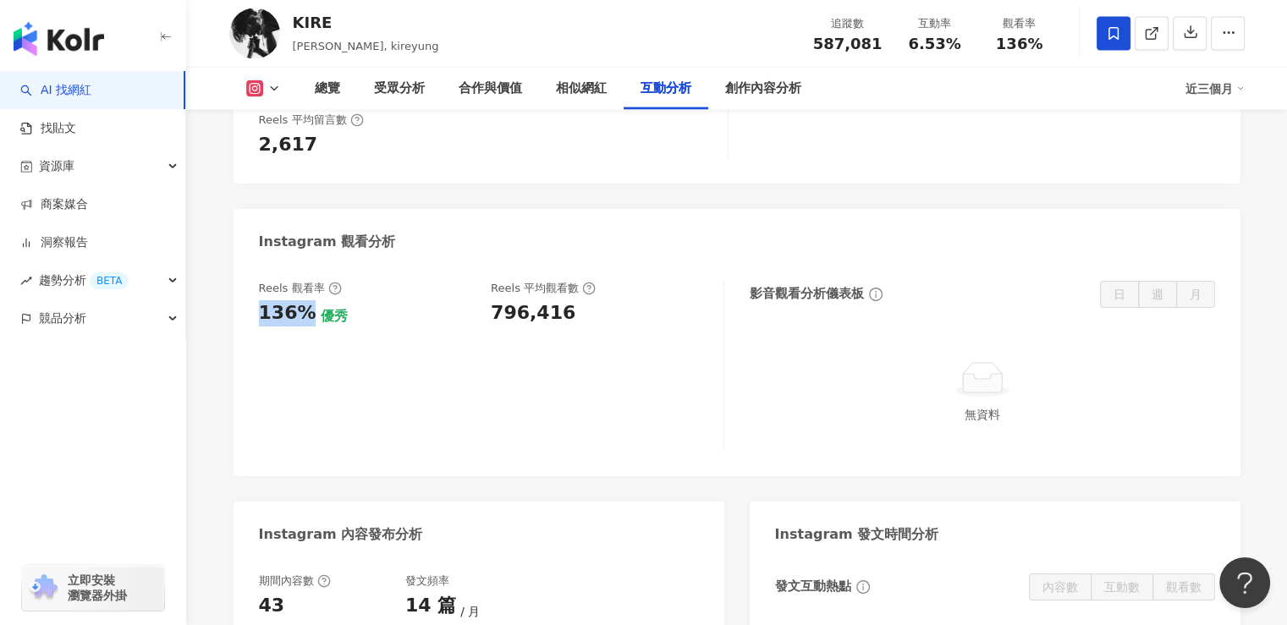
scroll to position [3554, 0]
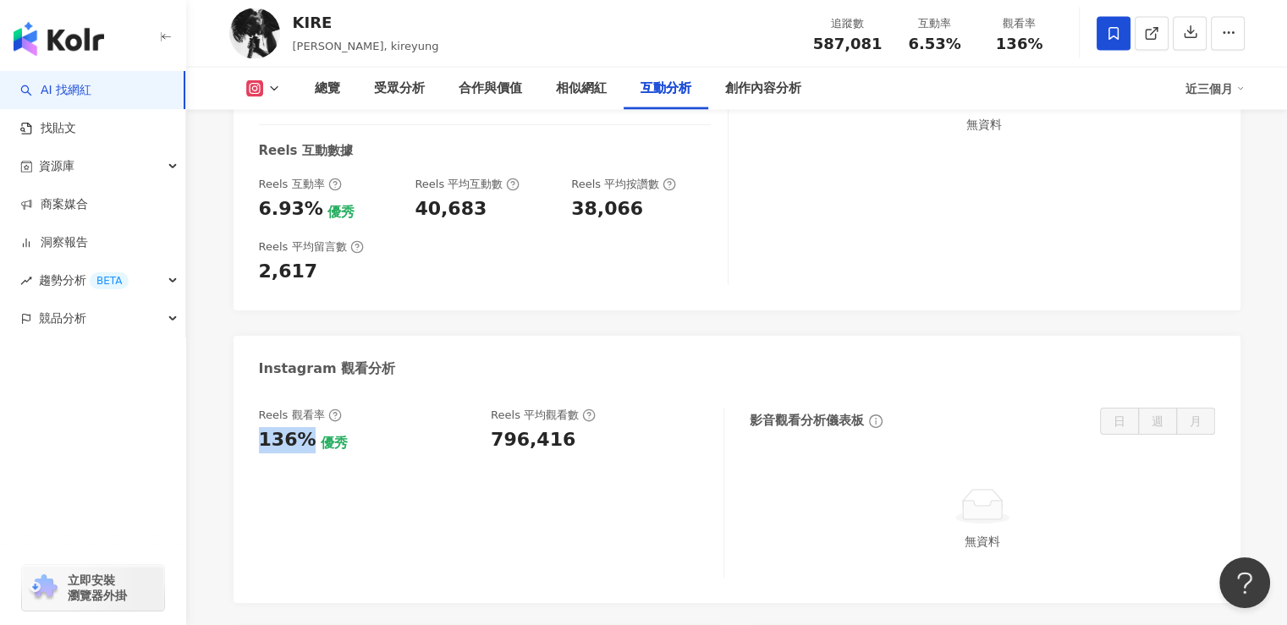
click at [284, 427] on div "136%" at bounding box center [288, 440] width 58 height 26
drag, startPoint x: 256, startPoint y: 366, endPoint x: 303, endPoint y: 364, distance: 46.6
click at [303, 391] on div "Reels 觀看率 136% 優秀 [PERSON_NAME] 平均觀看數 796,416 影音觀看分析儀表板 日 週 月 無資料" at bounding box center [737, 497] width 1007 height 212
click at [517, 427] on div "796,416" at bounding box center [533, 440] width 85 height 26
drag, startPoint x: 504, startPoint y: 363, endPoint x: 574, endPoint y: 366, distance: 70.3
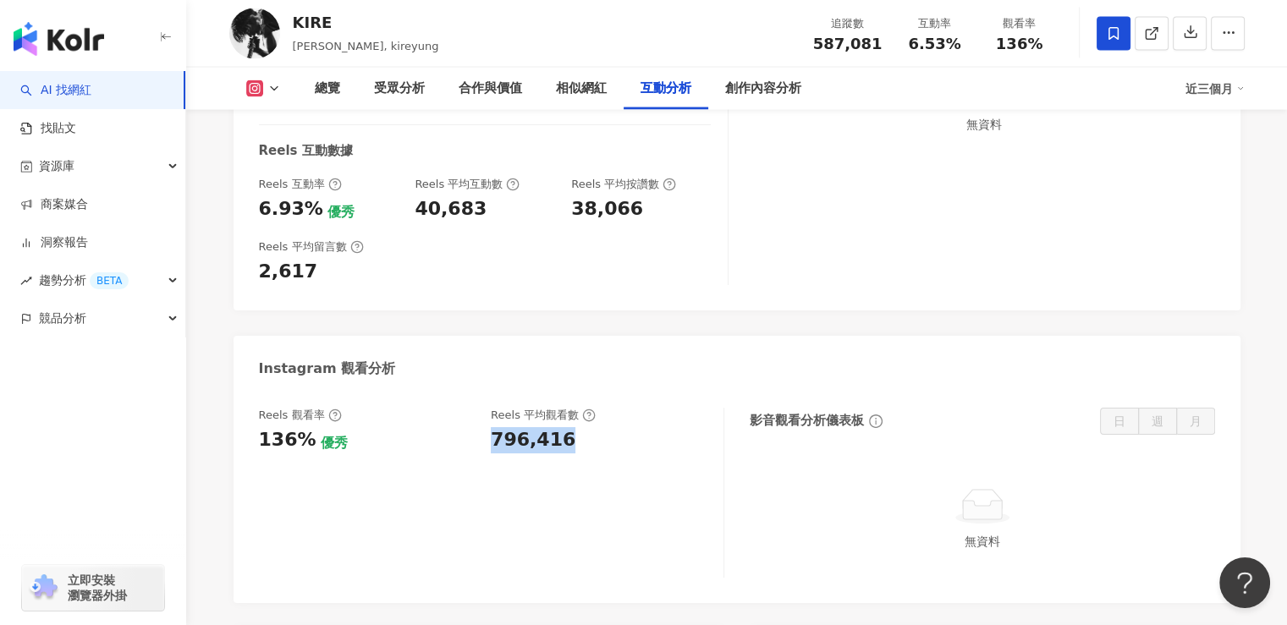
click at [574, 427] on div "796,416" at bounding box center [599, 440] width 216 height 26
